Goal: Task Accomplishment & Management: Manage account settings

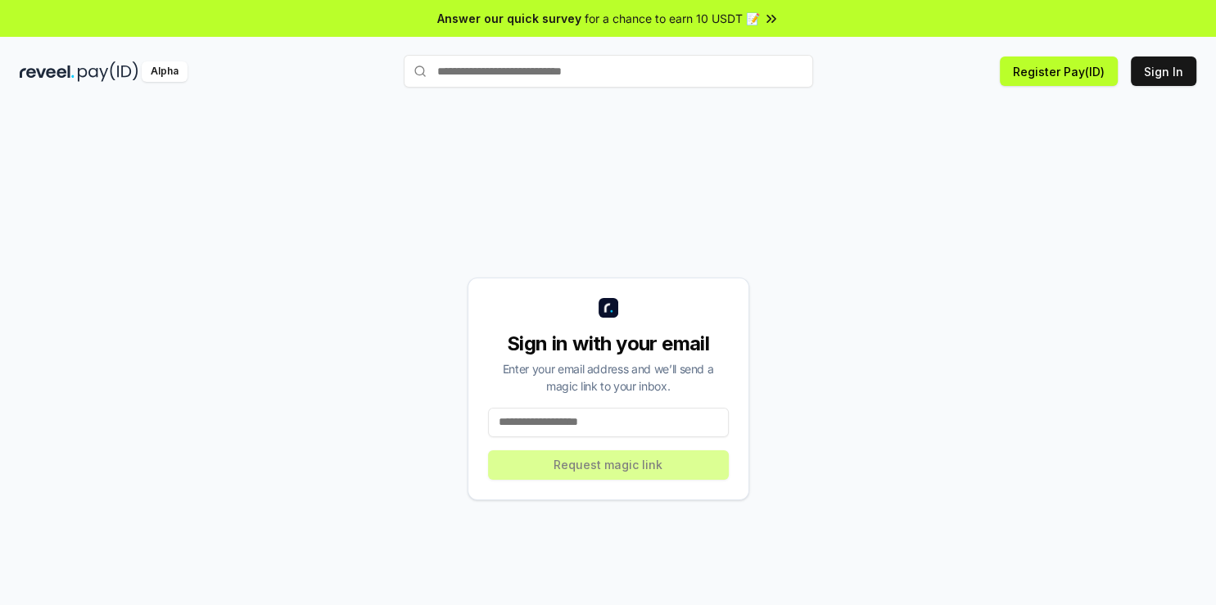
click at [549, 437] on div "Sign in with your email Enter your email address and we’ll send a magic link to…" at bounding box center [609, 389] width 282 height 223
click at [549, 429] on input at bounding box center [608, 422] width 241 height 29
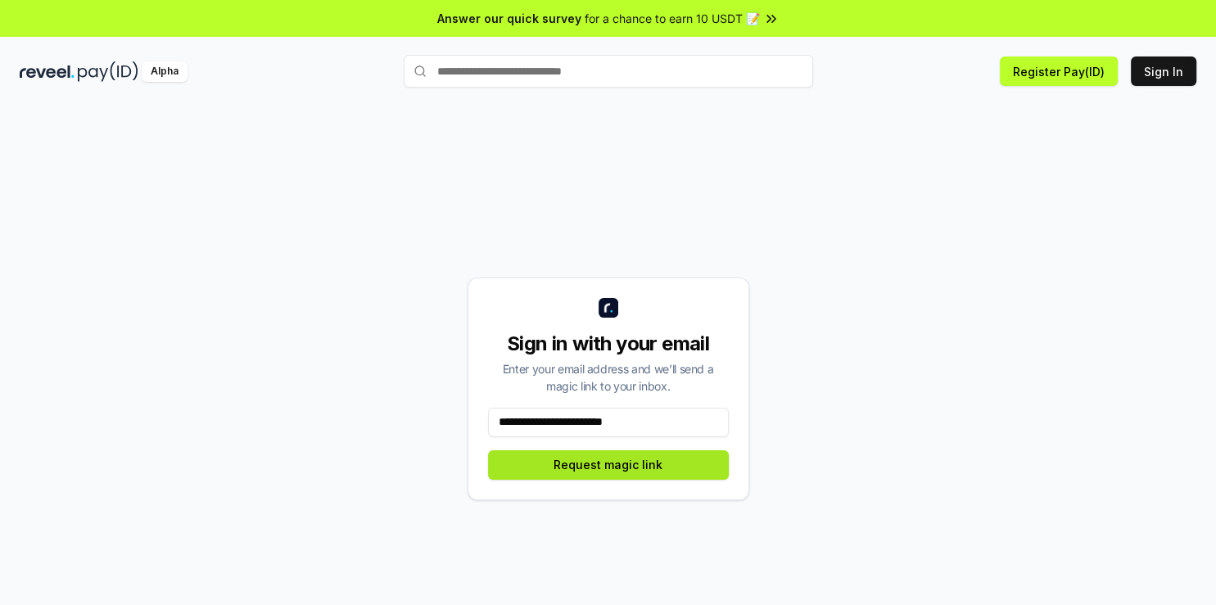
type input "**********"
click at [654, 472] on button "Request magic link" at bounding box center [608, 464] width 241 height 29
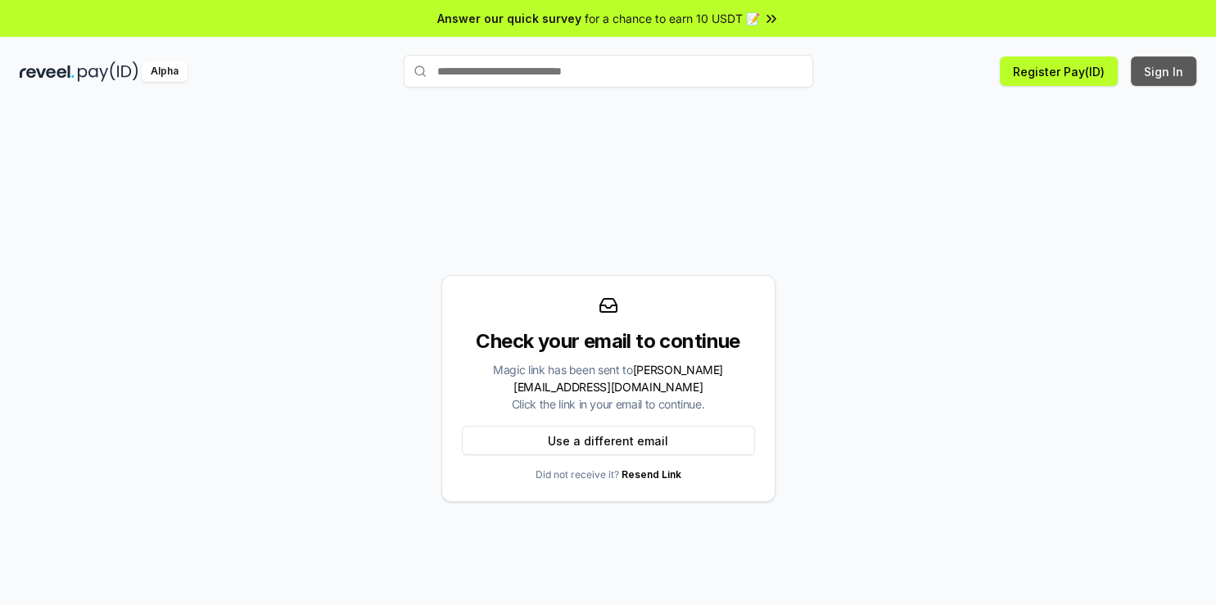
click at [1157, 70] on button "Sign In" at bounding box center [1164, 71] width 66 height 29
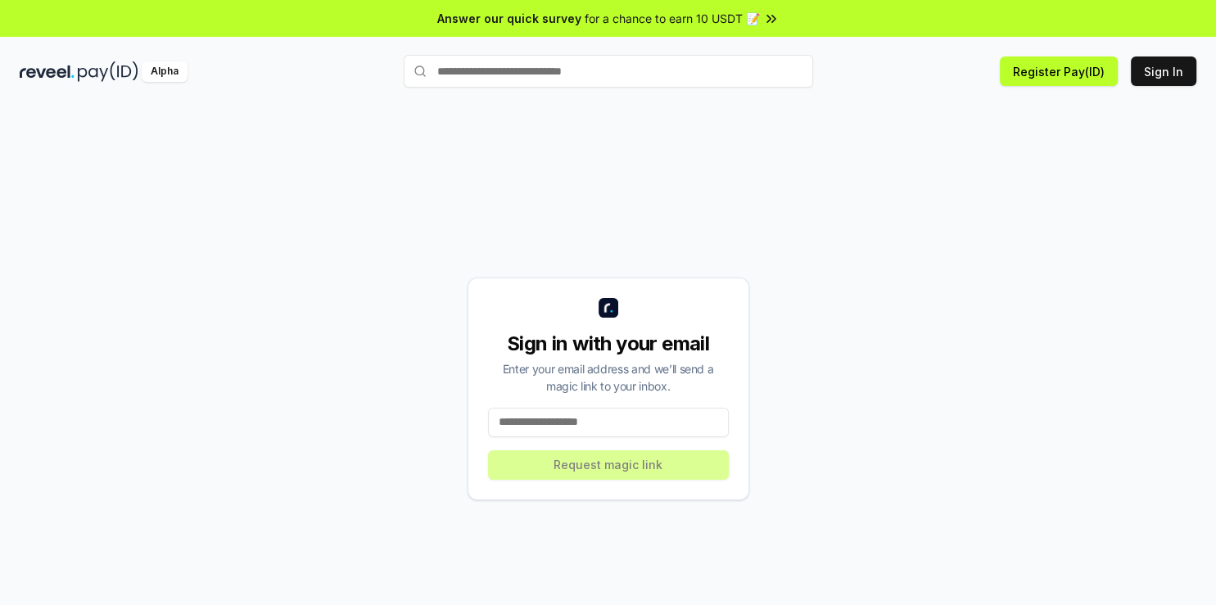
click at [579, 429] on input at bounding box center [608, 422] width 241 height 29
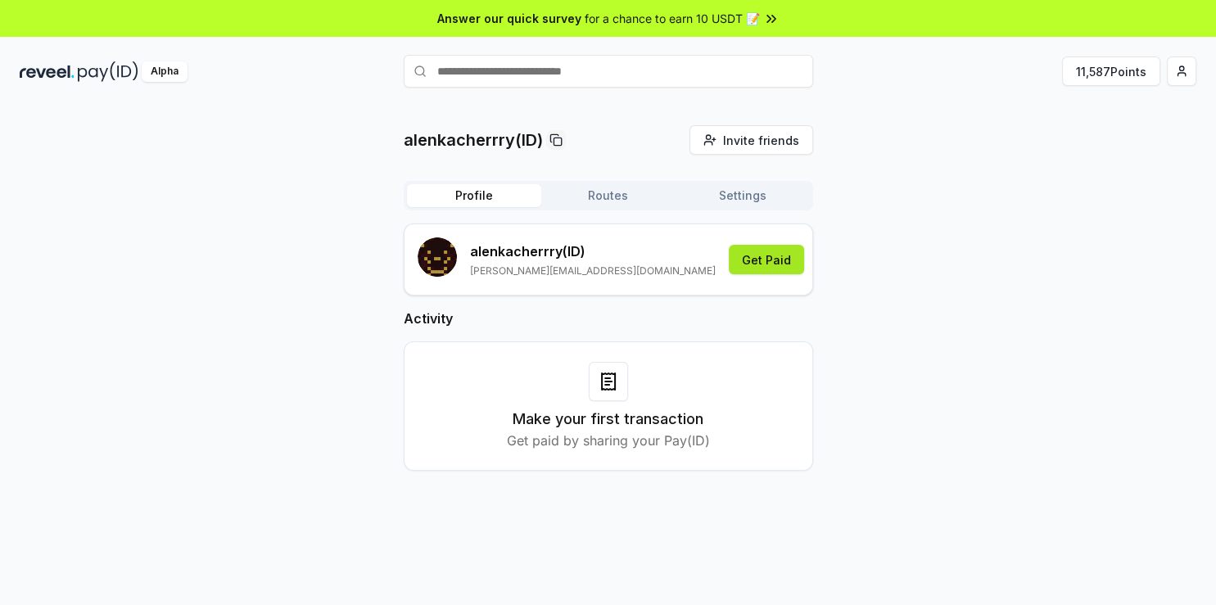
click at [749, 262] on button "Get Paid" at bounding box center [766, 259] width 75 height 29
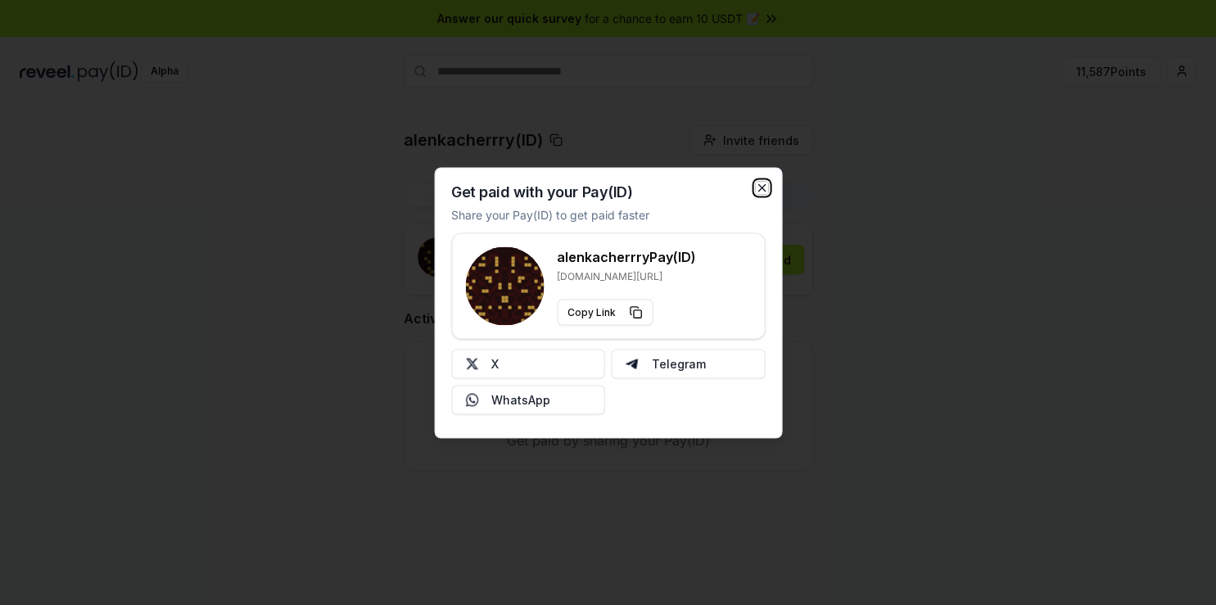
click at [758, 190] on icon "button" at bounding box center [761, 187] width 13 height 13
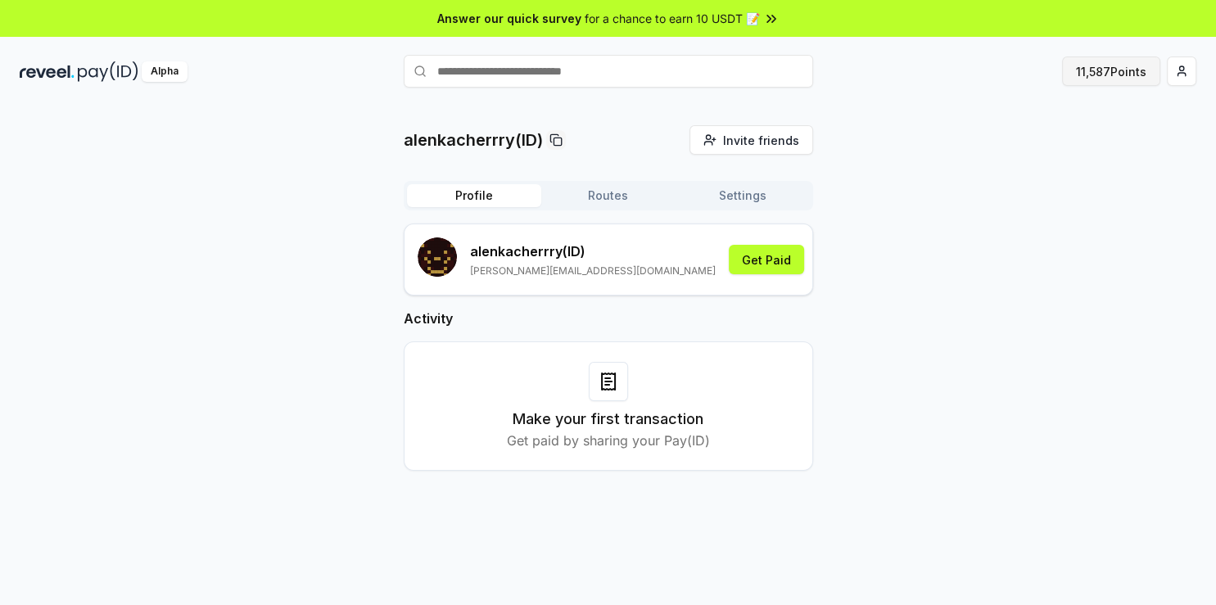
click at [1138, 71] on button "11,587 Points" at bounding box center [1111, 71] width 98 height 29
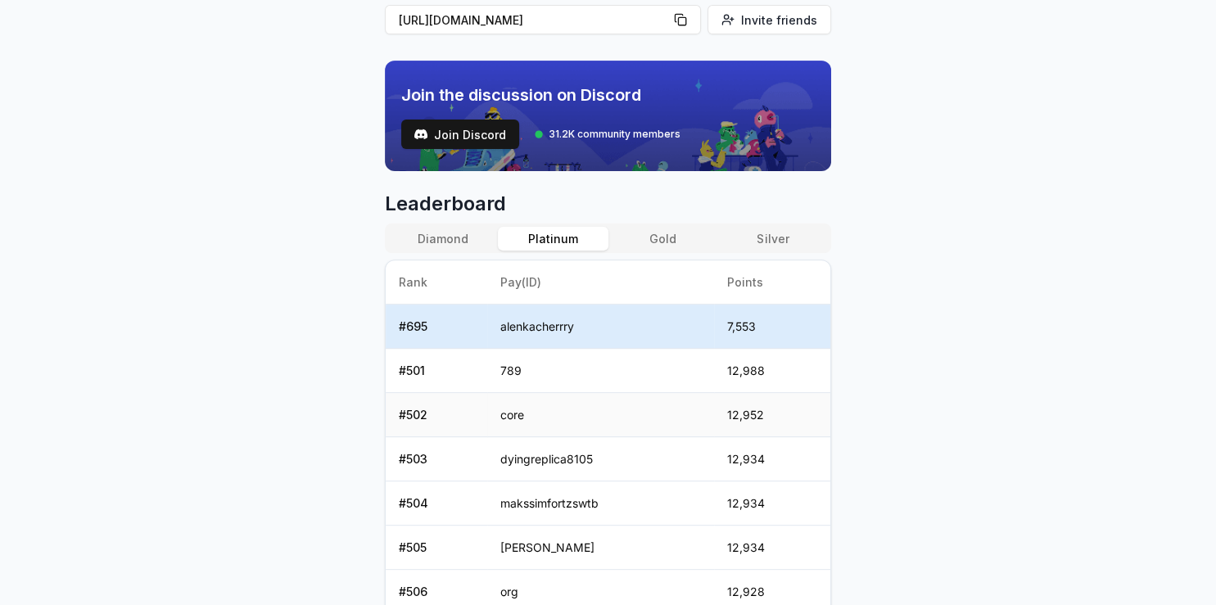
scroll to position [522, 0]
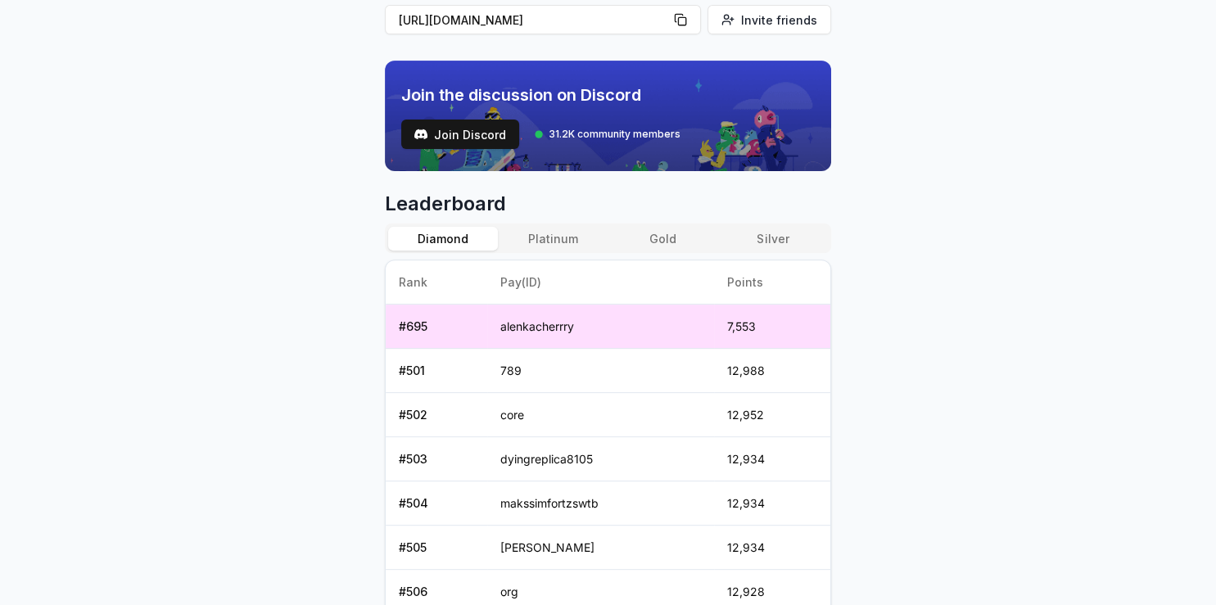
click at [423, 238] on button "Diamond" at bounding box center [443, 239] width 110 height 24
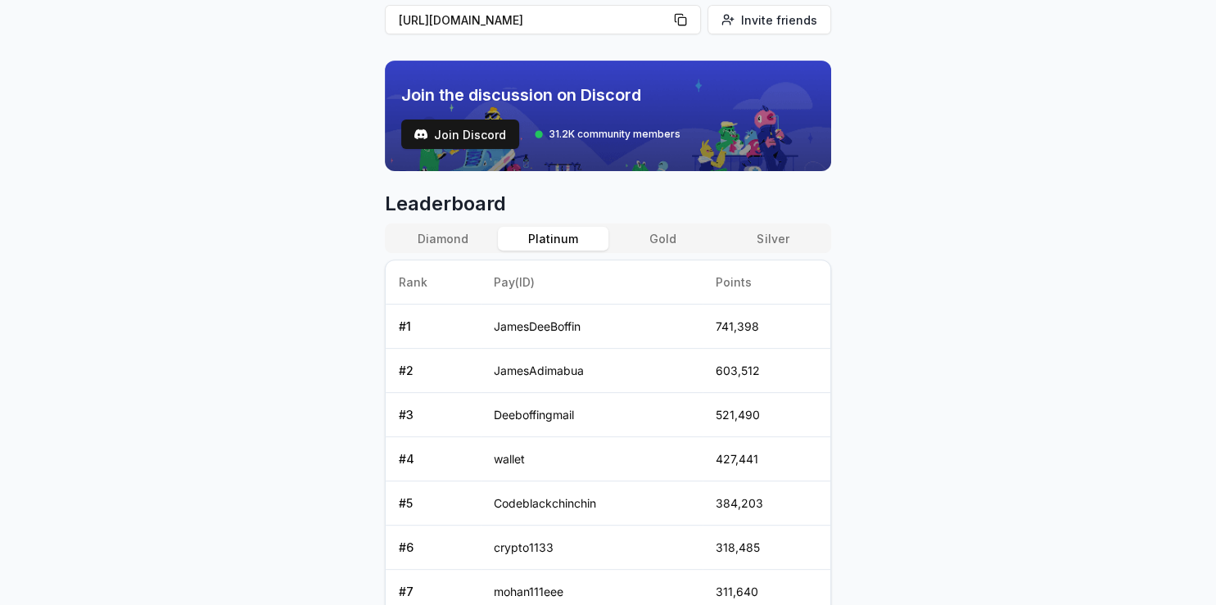
click at [545, 238] on button "Platinum" at bounding box center [553, 239] width 110 height 24
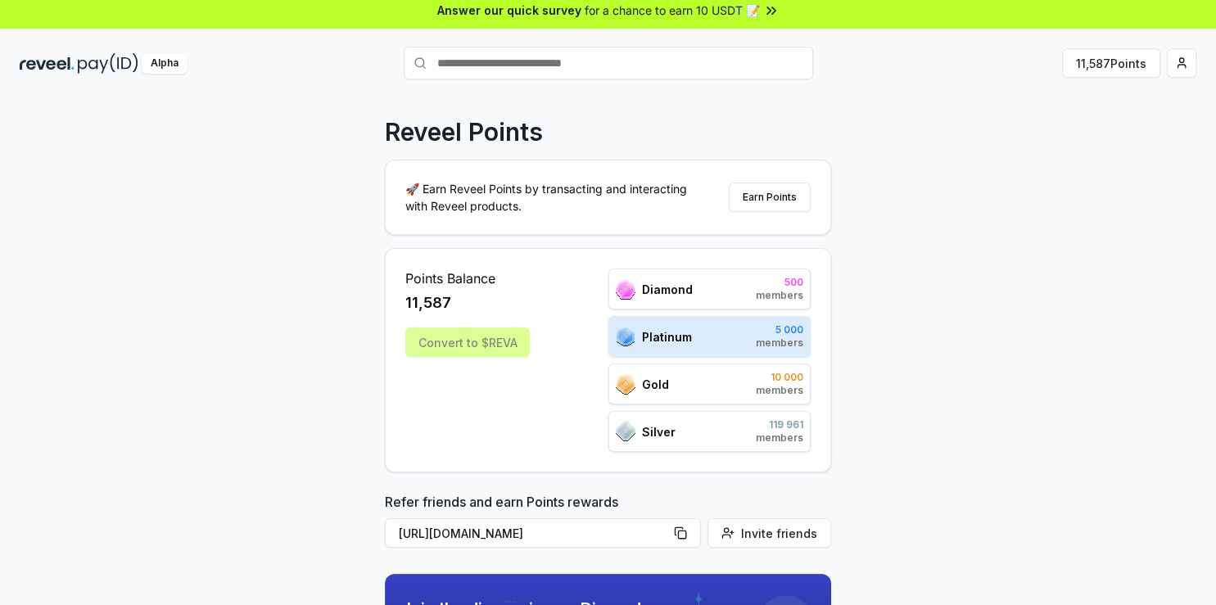
scroll to position [0, 0]
